Goal: Task Accomplishment & Management: Manage account settings

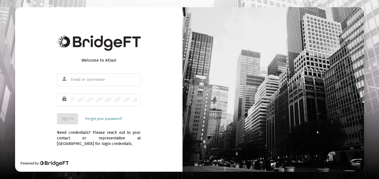
click at [312, 57] on div at bounding box center [272, 89] width 181 height 165
click at [76, 78] on input "text" at bounding box center [104, 79] width 67 height 4
type input "t"
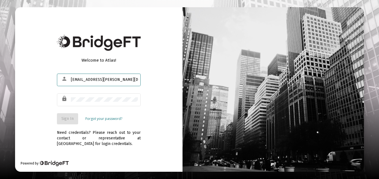
type input "Tl.tm.thomas@gmail.com"
click at [99, 120] on link "Forgot your password?" at bounding box center [103, 119] width 37 height 6
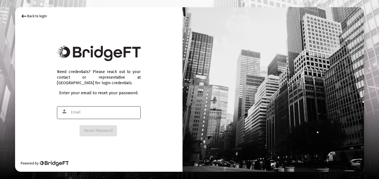
click at [73, 112] on input "text" at bounding box center [104, 112] width 67 height 4
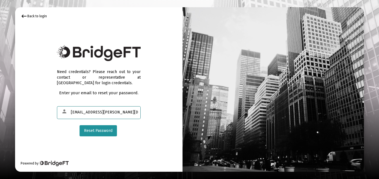
type input "Tl.tm.thomas@gmail.com"
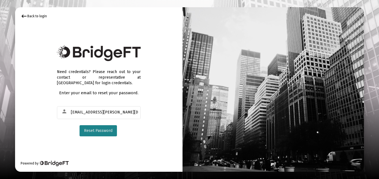
click at [100, 130] on span "Reset Password" at bounding box center [98, 130] width 28 height 5
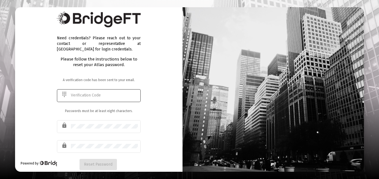
click at [76, 95] on input "text" at bounding box center [104, 95] width 67 height 4
type input "061271"
click at [40, 81] on div "Need credentials? Please reach out to your contact or representative at BridgeF…" at bounding box center [98, 89] width 167 height 165
click at [65, 94] on mat-icon "dialpad" at bounding box center [64, 94] width 7 height 7
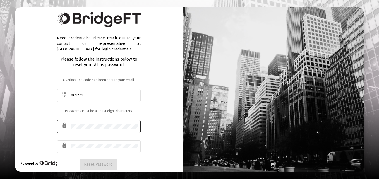
click at [94, 130] on div at bounding box center [104, 126] width 67 height 14
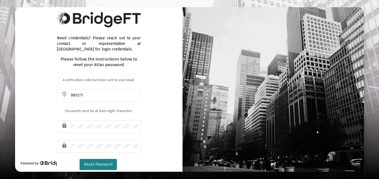
click at [98, 164] on span "Reset Password" at bounding box center [98, 164] width 28 height 5
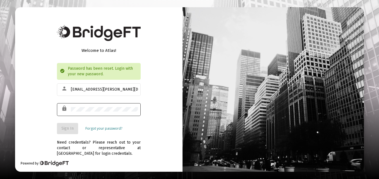
click at [76, 112] on div at bounding box center [104, 109] width 67 height 14
click at [69, 128] on span "Sign In" at bounding box center [67, 128] width 12 height 5
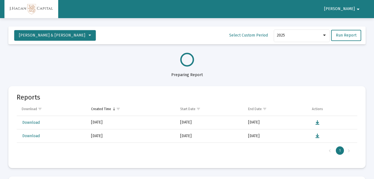
select select "View all"
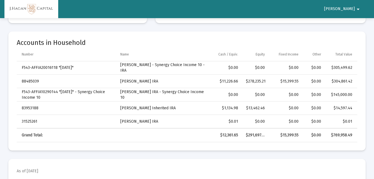
scroll to position [167, 0]
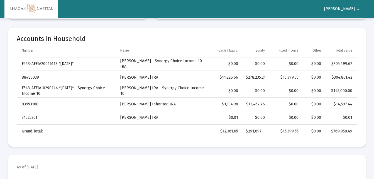
click at [359, 9] on mat-icon "arrow_drop_down" at bounding box center [358, 9] width 7 height 11
click at [359, 23] on button "Logout" at bounding box center [357, 23] width 31 height 13
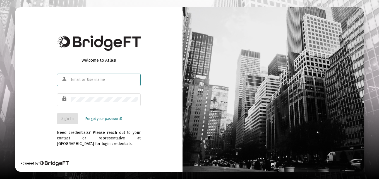
click at [71, 79] on input "text" at bounding box center [104, 79] width 67 height 4
